Goal: Check status: Check status

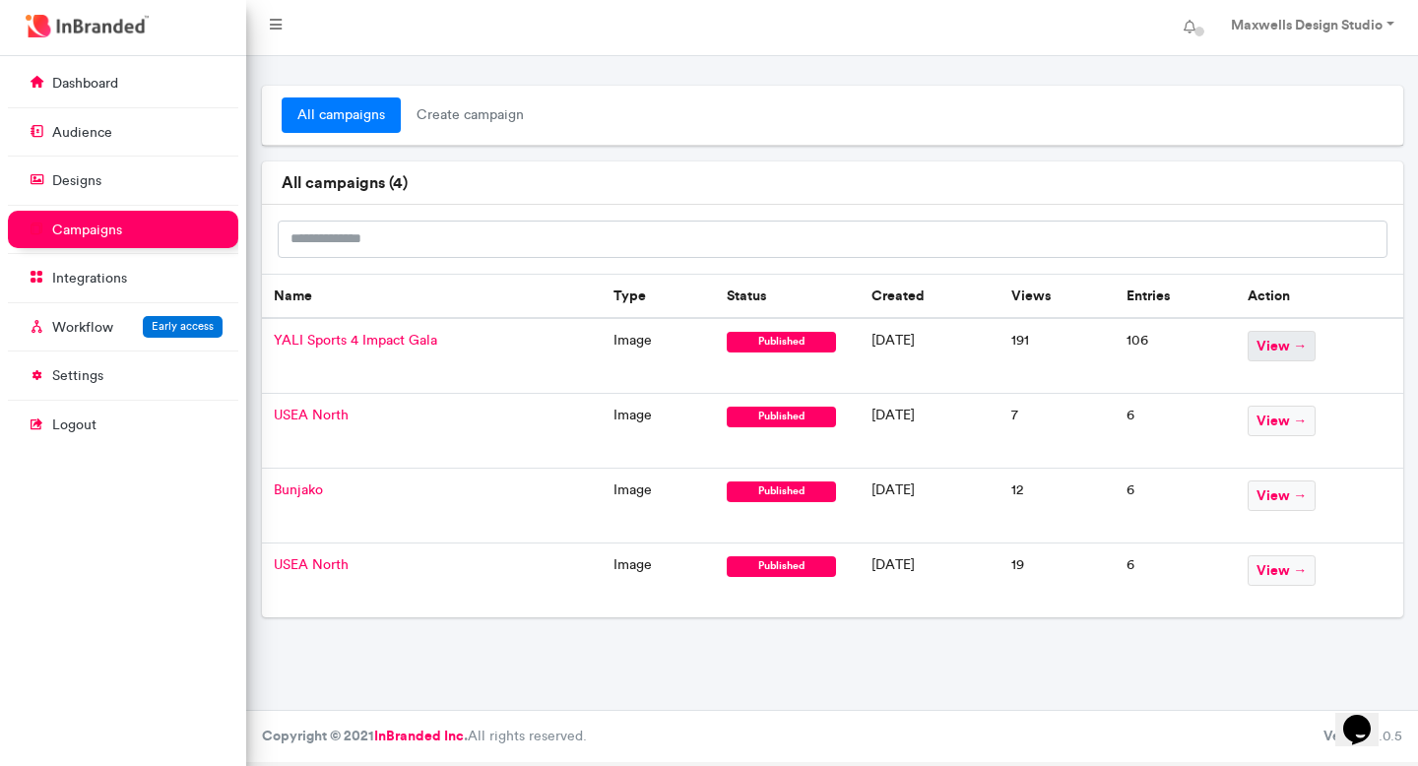
click at [1284, 351] on span "view →" at bounding box center [1281, 346] width 68 height 31
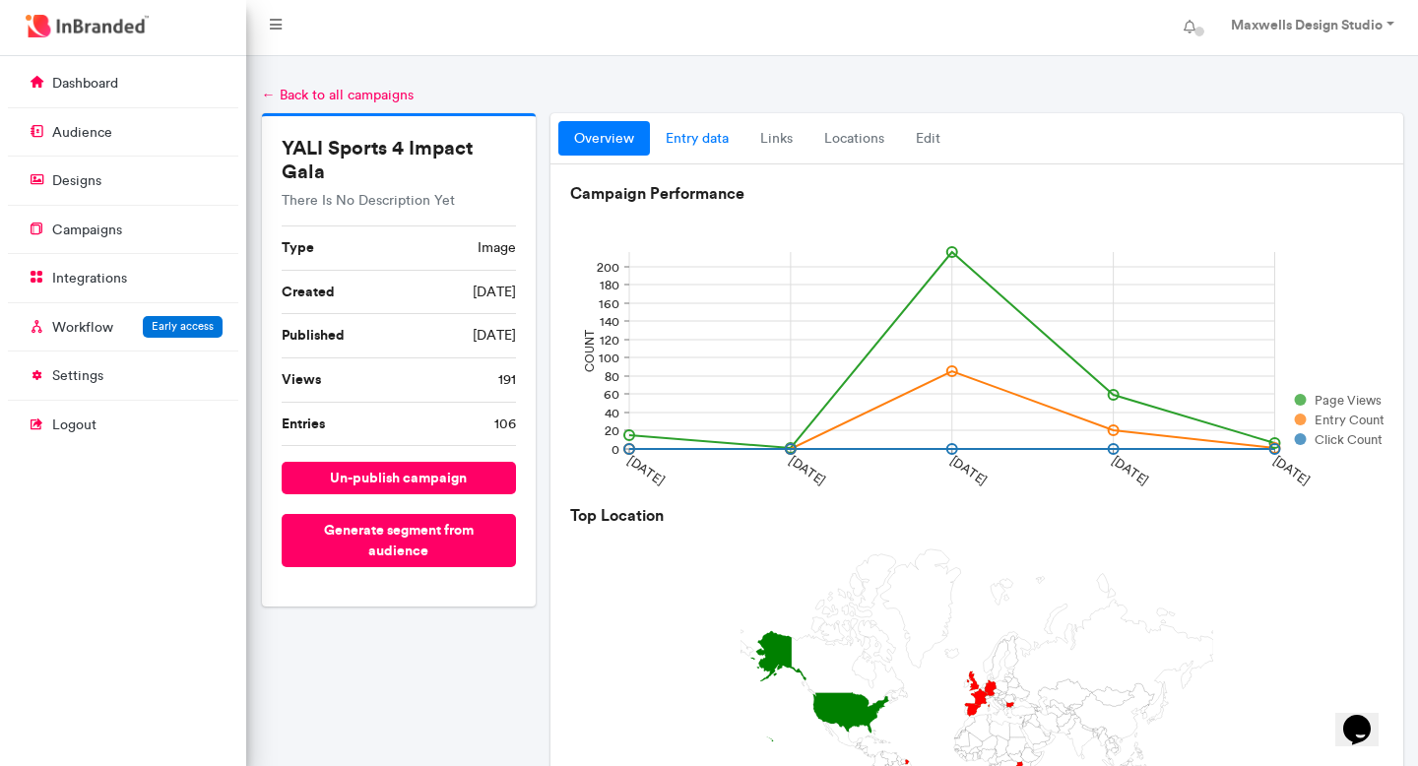
click at [723, 139] on link "entry data" at bounding box center [697, 138] width 95 height 35
